Goal: Task Accomplishment & Management: Manage account settings

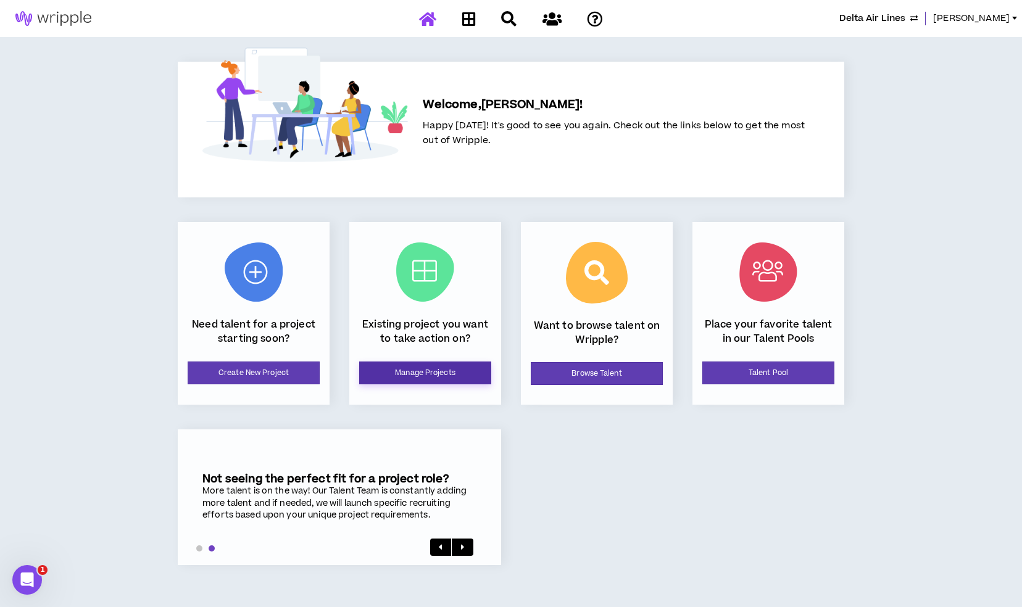
click at [422, 378] on link "Manage Projects" at bounding box center [425, 373] width 132 height 23
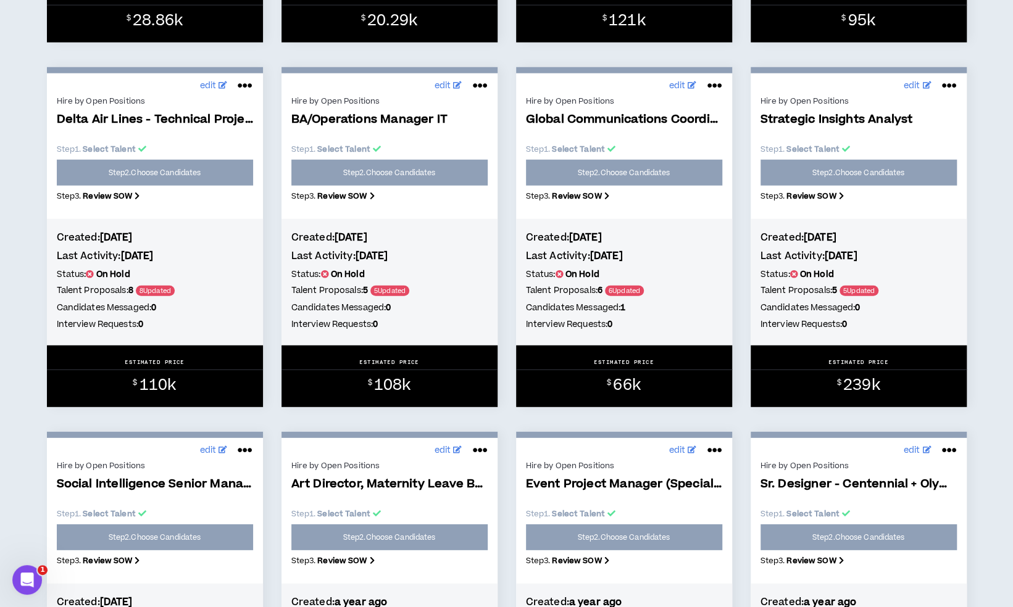
scroll to position [1667, 0]
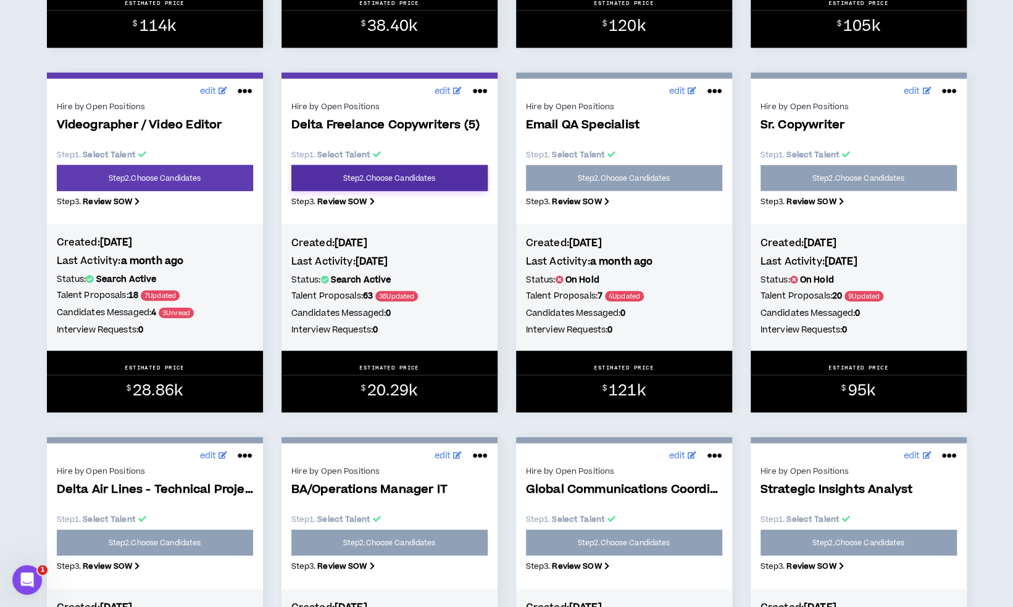
click at [422, 182] on link "Step 2 . Choose Candidates" at bounding box center [389, 178] width 196 height 26
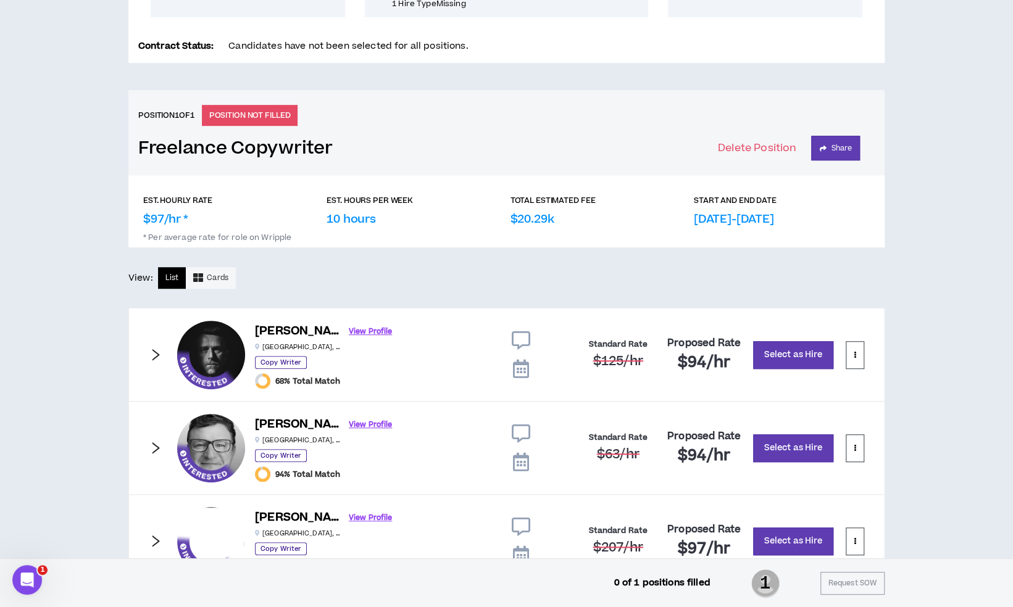
scroll to position [519, 0]
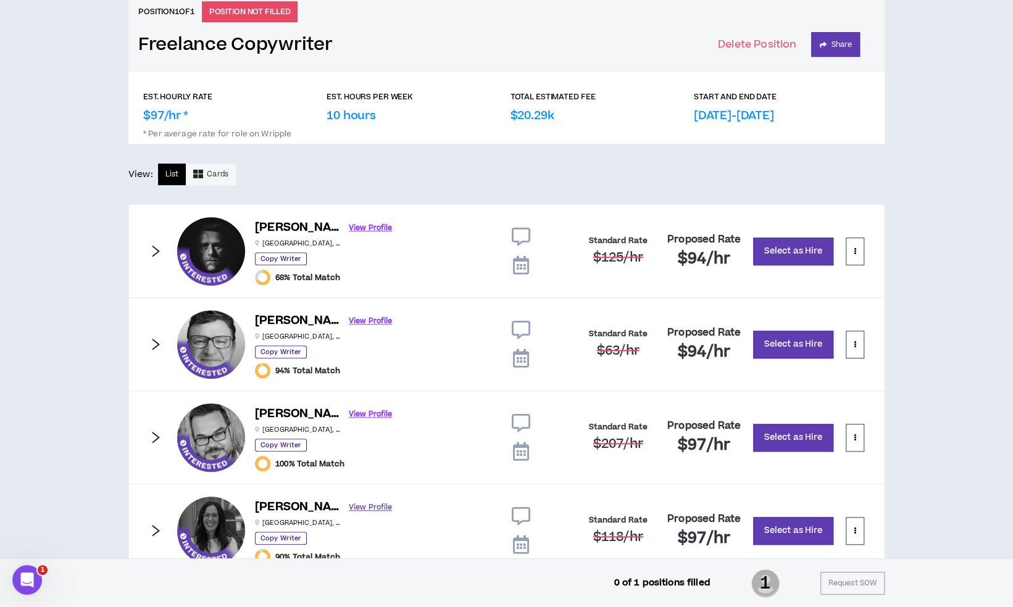
click at [349, 507] on link "View Profile" at bounding box center [370, 508] width 43 height 22
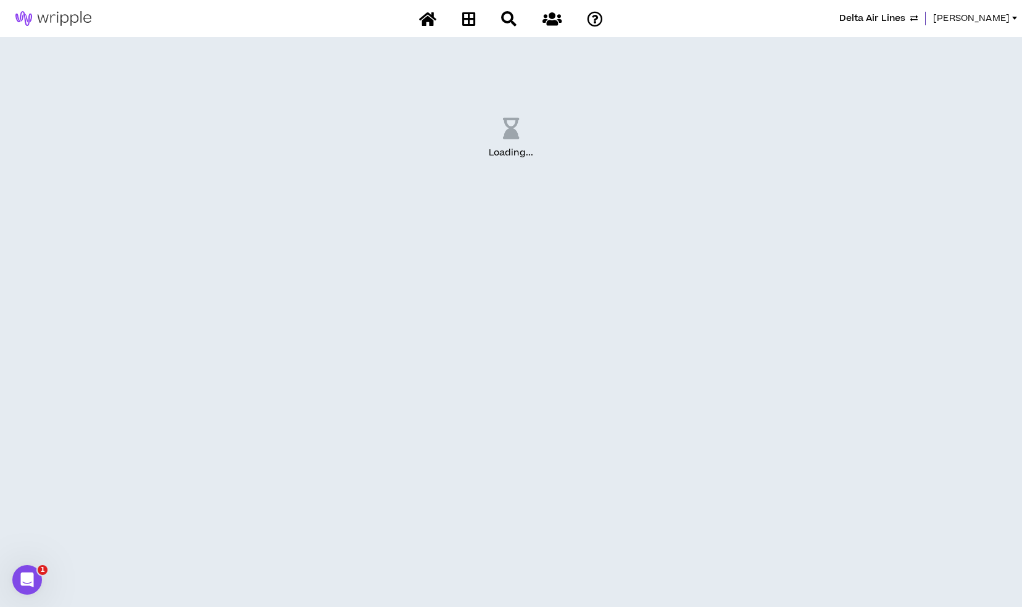
click at [969, 24] on span "Lauren-Bridget" at bounding box center [971, 19] width 77 height 14
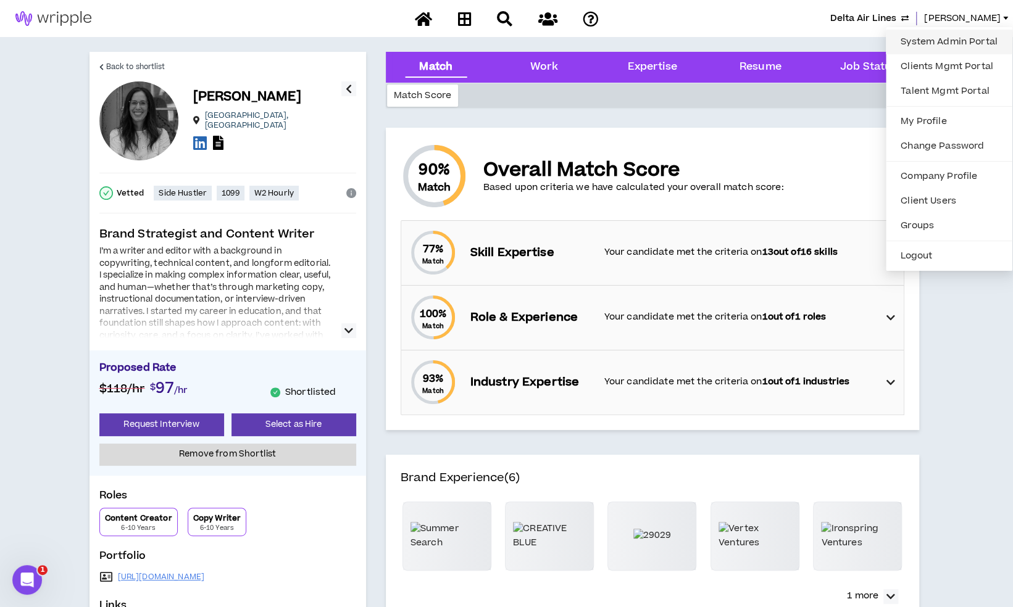
click at [930, 38] on link "System Admin Portal" at bounding box center [949, 42] width 112 height 19
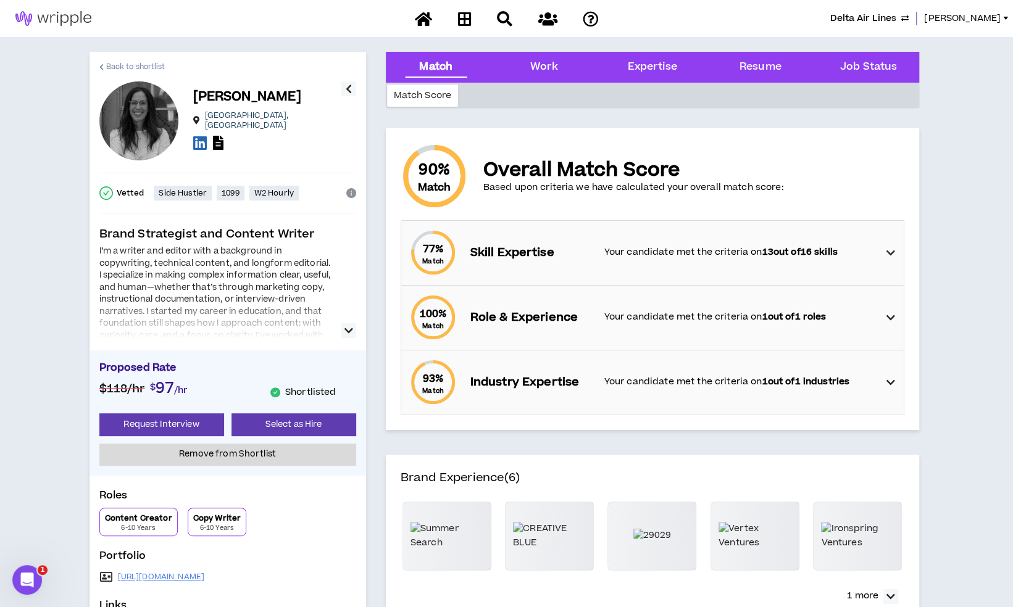
click at [129, 64] on span "Back to shortlist" at bounding box center [135, 67] width 59 height 12
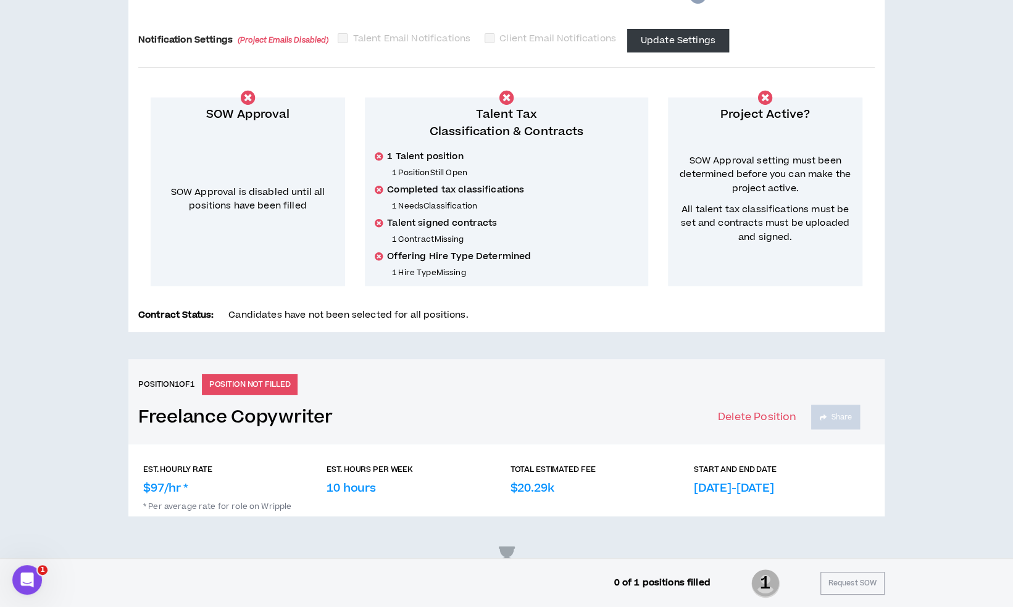
scroll to position [211, 0]
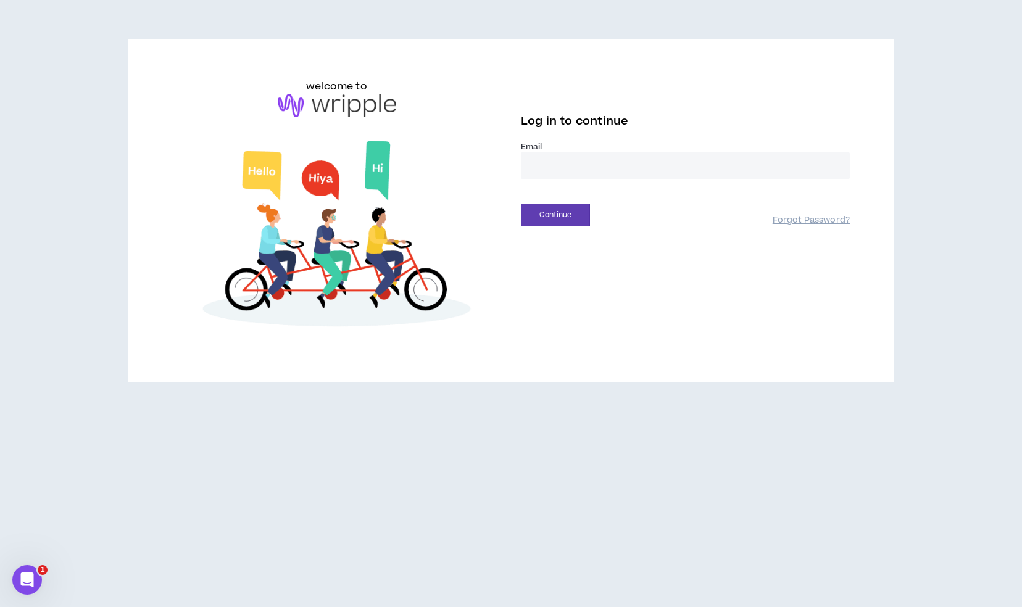
click at [554, 170] on input "email" at bounding box center [685, 165] width 329 height 27
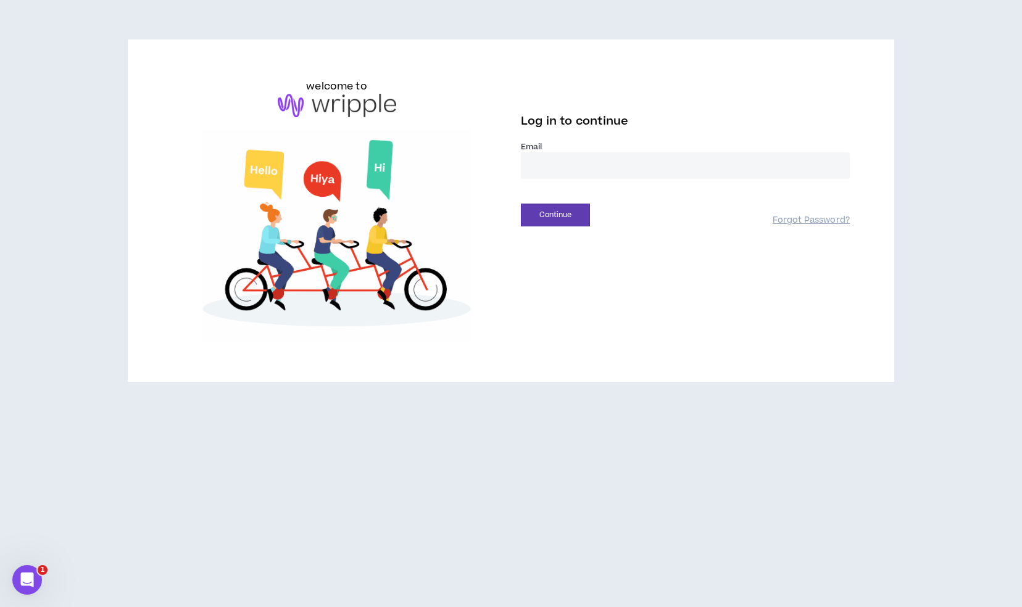
type input "**********"
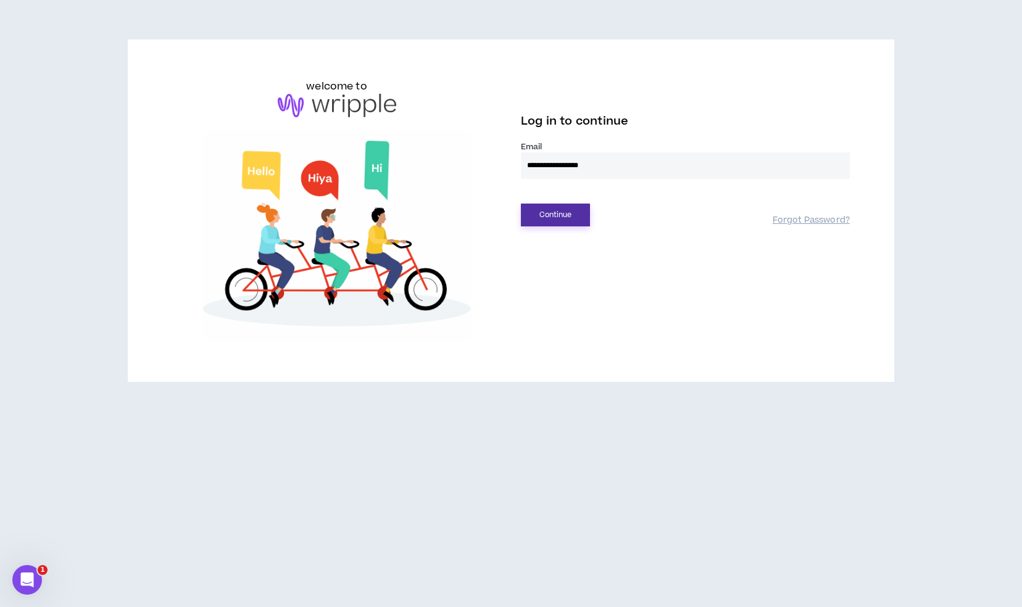
click at [575, 214] on button "Continue" at bounding box center [555, 215] width 69 height 23
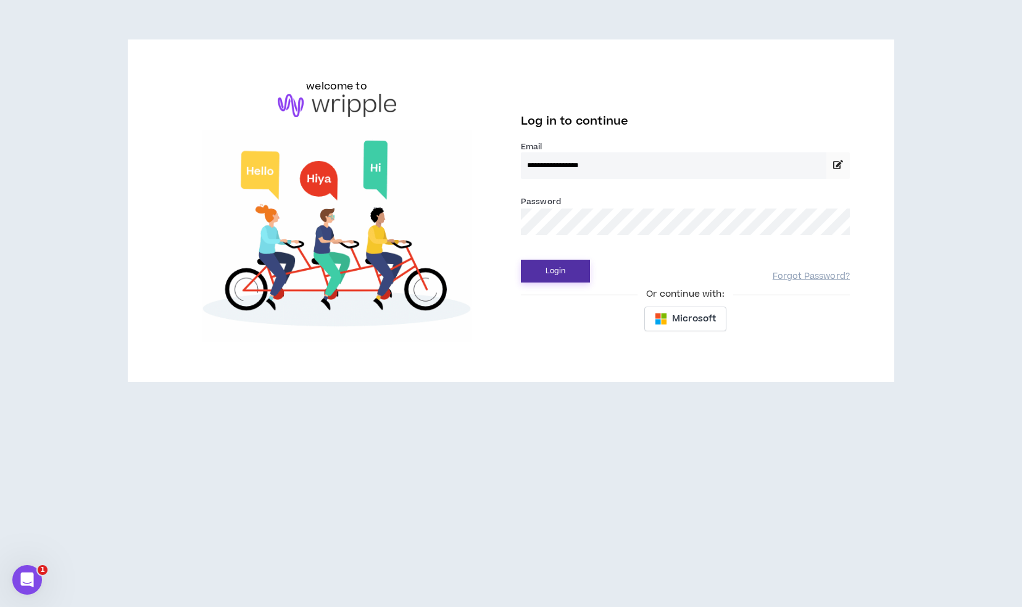
click at [570, 271] on button "Login" at bounding box center [555, 271] width 69 height 23
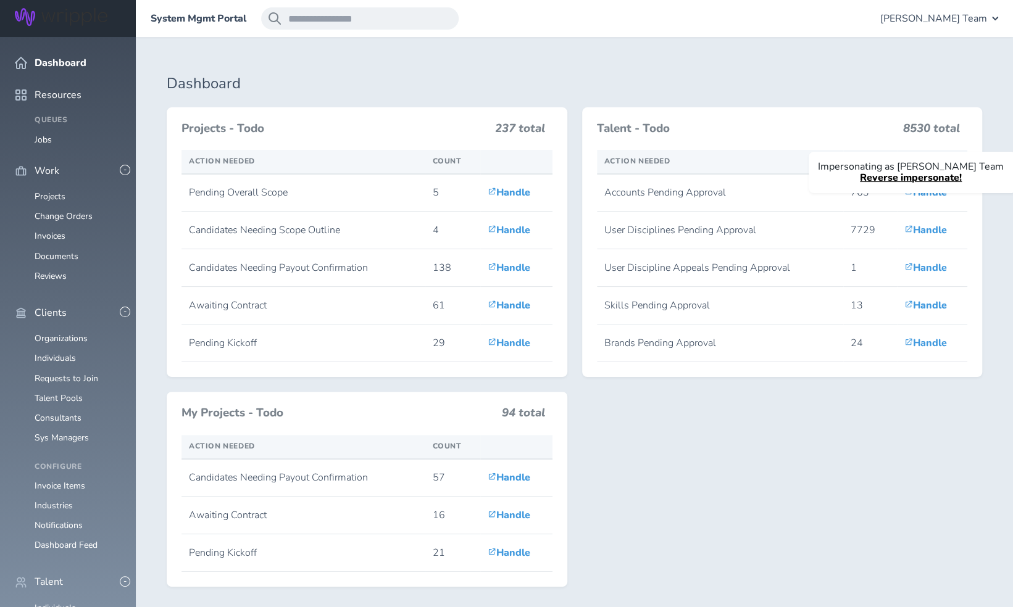
scroll to position [185, 0]
click at [69, 603] on link "Individuals" at bounding box center [55, 609] width 41 height 12
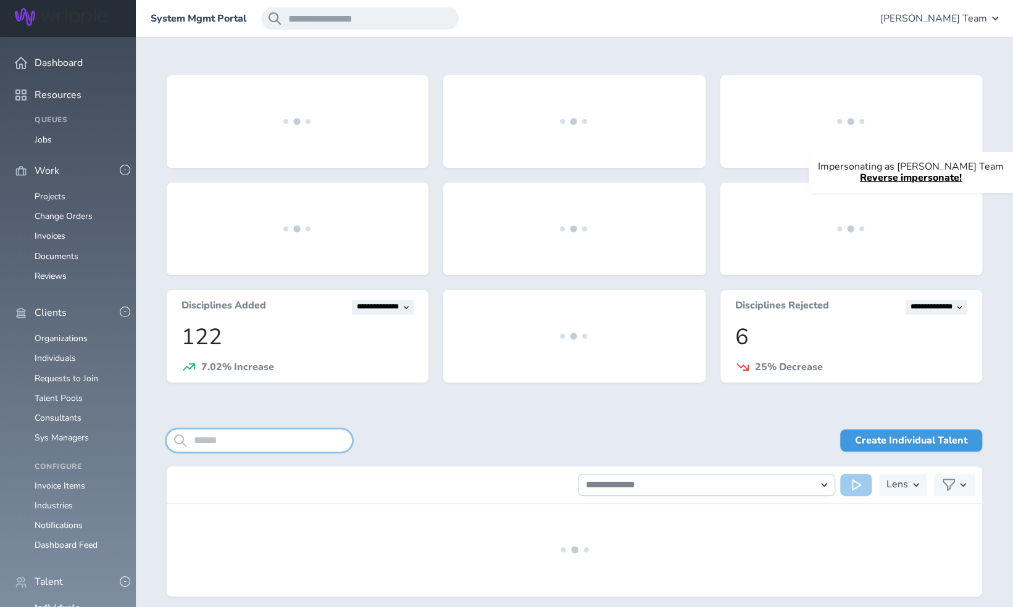
click at [227, 443] on input "search" at bounding box center [259, 441] width 185 height 22
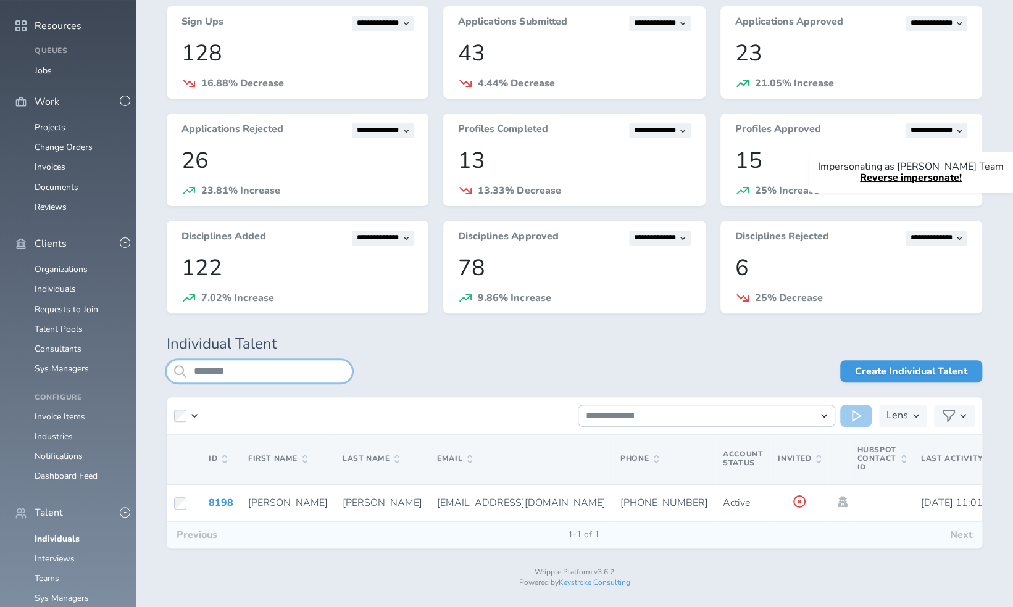
scroll to position [81, 0]
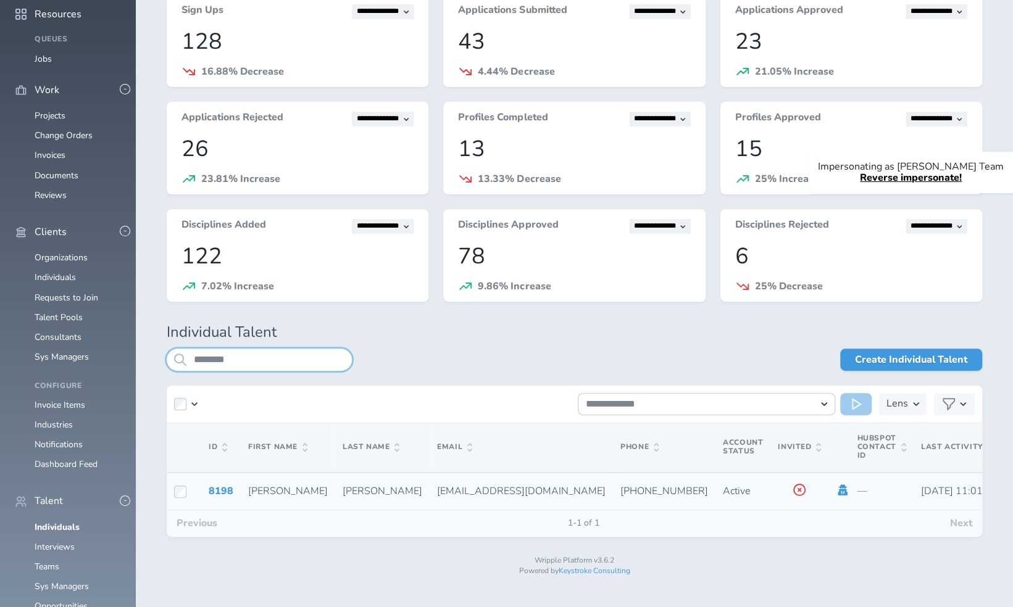
type input "********"
click at [838, 492] on icon at bounding box center [843, 490] width 10 height 11
